Goal: Information Seeking & Learning: Learn about a topic

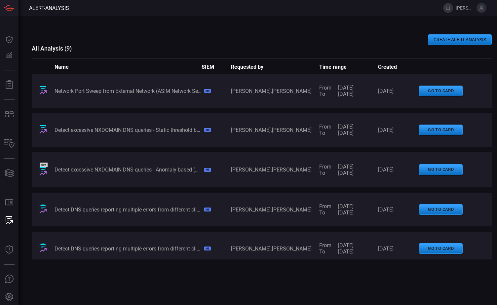
click at [178, 93] on div "Network Port Sweep from External Network (ASIM Network Session schema)" at bounding box center [128, 91] width 147 height 6
click at [303, 94] on span "[PERSON_NAME].[PERSON_NAME]" at bounding box center [275, 91] width 88 height 6
click at [432, 93] on button "go to card" at bounding box center [441, 91] width 44 height 11
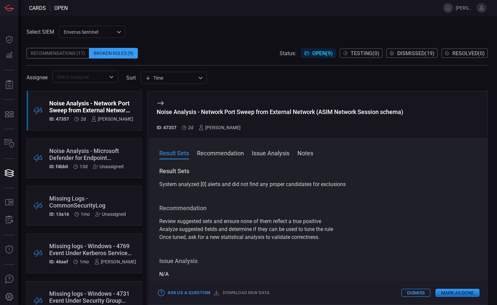
click at [80, 111] on div "Noise Analysis - Network Port Sweep from External Network (ASIM Network Session…" at bounding box center [91, 107] width 84 height 14
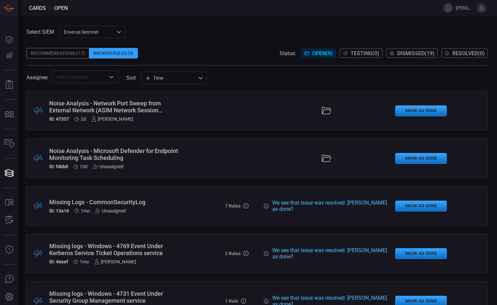
click at [322, 110] on icon at bounding box center [326, 110] width 9 height 7
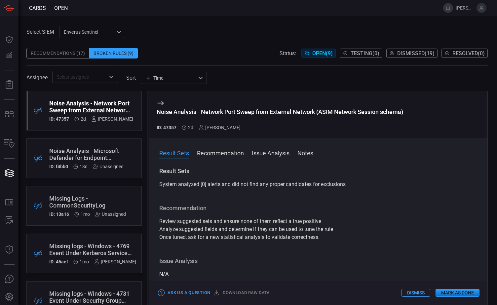
click at [227, 155] on button "Recommendation" at bounding box center [220, 153] width 47 height 8
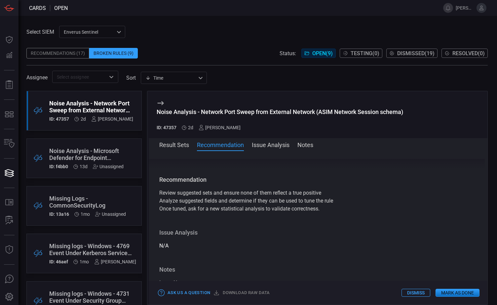
scroll to position [30, 0]
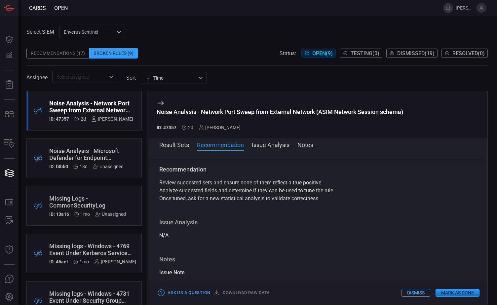
click at [279, 145] on button "Issue Analysis" at bounding box center [271, 144] width 38 height 8
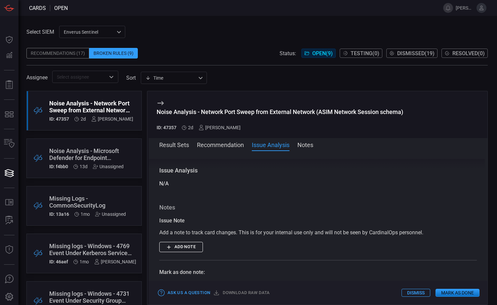
scroll to position [83, 0]
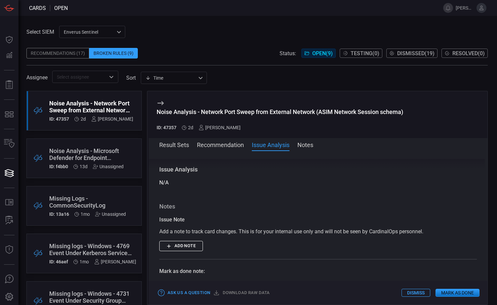
click at [310, 145] on button "Notes" at bounding box center [306, 144] width 16 height 8
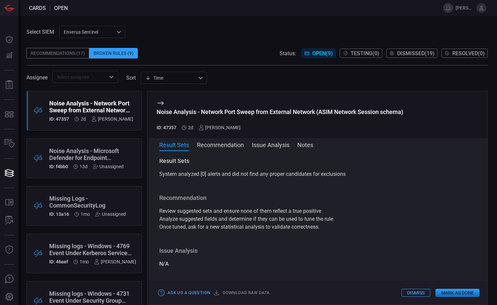
scroll to position [0, 0]
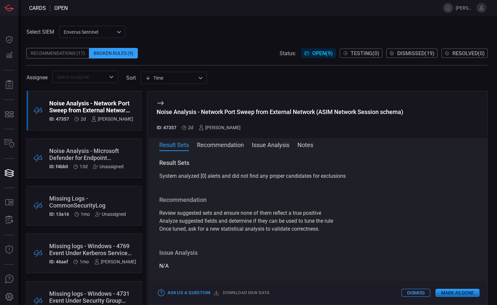
click at [77, 112] on div "Noise Analysis - Network Port Sweep from External Network (ASIM Network Session…" at bounding box center [91, 107] width 84 height 14
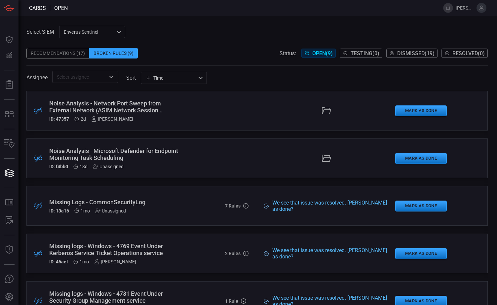
click at [356, 54] on span "Testing ( 0 )" at bounding box center [365, 53] width 29 height 6
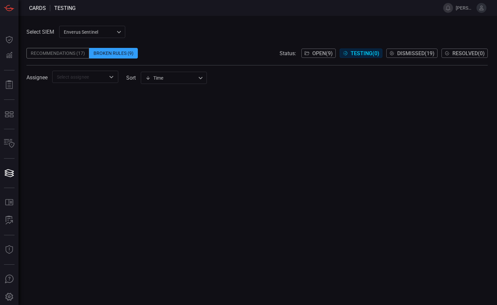
click at [64, 53] on div "Recommendations (17)" at bounding box center [57, 53] width 63 height 11
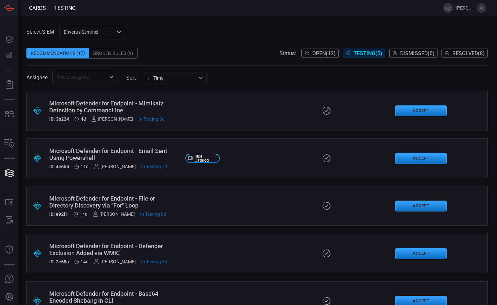
click at [205, 37] on div "Select SIEM Enverus Sentinel c91b43ff-c123-4683-be2e-f803907a5556 ​ Recommendat…" at bounding box center [256, 54] width 461 height 57
